Goal: Task Accomplishment & Management: Manage account settings

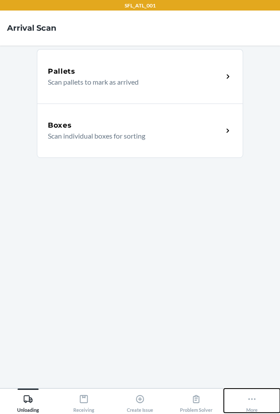
click at [251, 406] on div "More" at bounding box center [251, 402] width 11 height 22
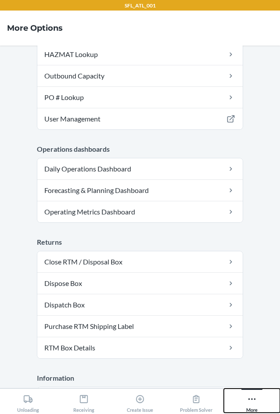
scroll to position [243, 0]
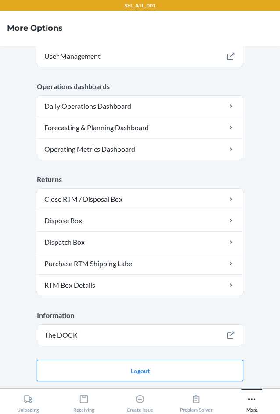
click at [165, 367] on button "Logout" at bounding box center [140, 370] width 206 height 21
